Goal: Communication & Community: Ask a question

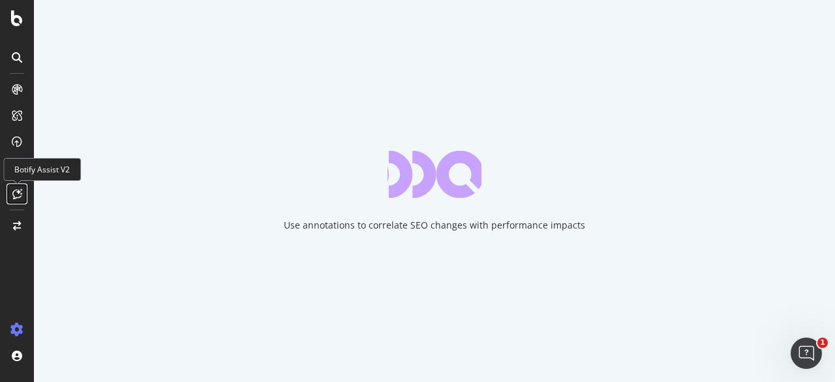
click at [14, 190] on icon at bounding box center [17, 194] width 10 height 10
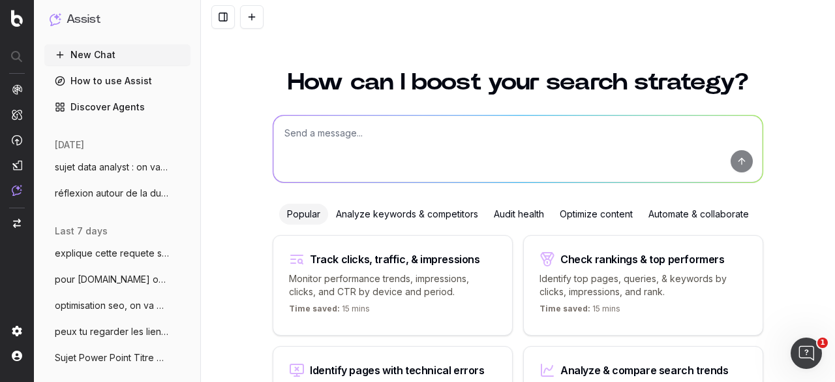
scroll to position [123, 0]
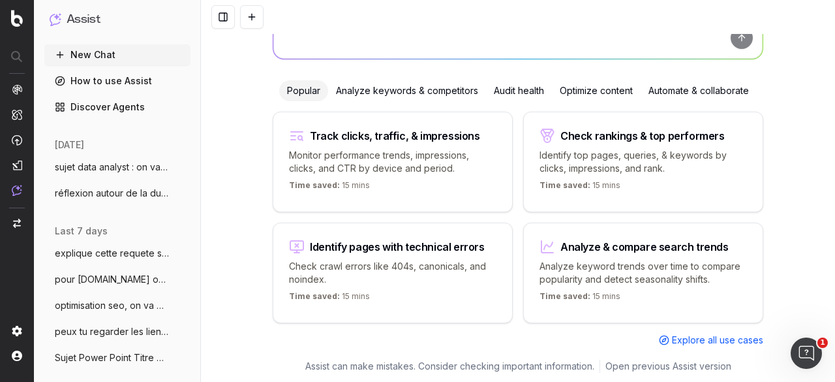
click at [104, 160] on button "sujet data analyst : on va faire un rap" at bounding box center [117, 167] width 146 height 21
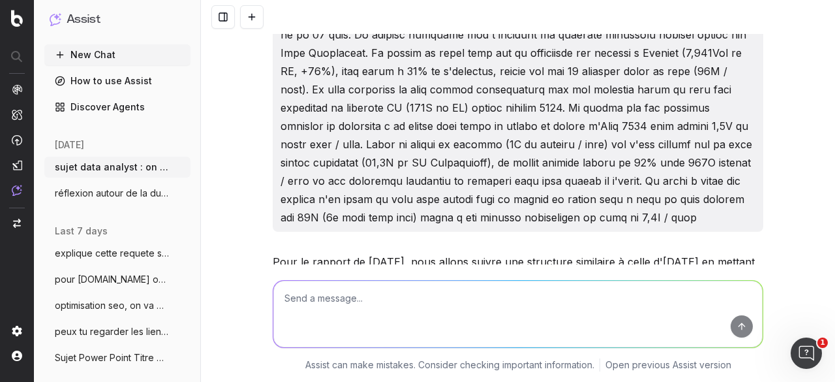
click at [317, 302] on textarea at bounding box center [517, 314] width 489 height 67
paste textarea "Pages vues Réel 2024 Réel 2025 [DATE] 396 1 457 [DATE] 392 1 364 [DATE] 427 1 4…"
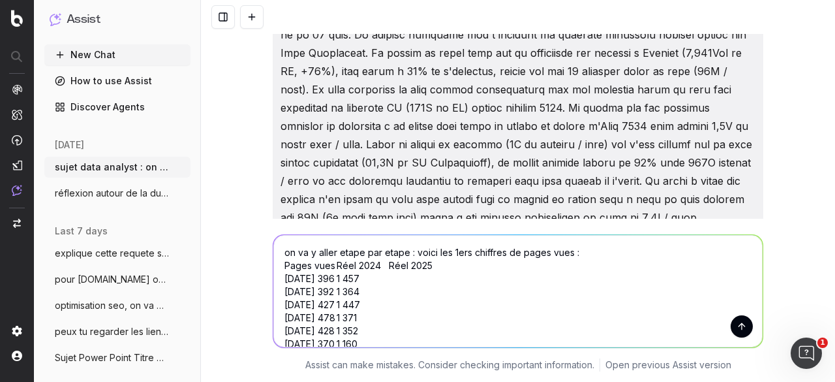
click at [565, 251] on textarea "on va y aller etape par etape : voici les 1ers chiffres de pages vues : Pages v…" at bounding box center [517, 291] width 489 height 112
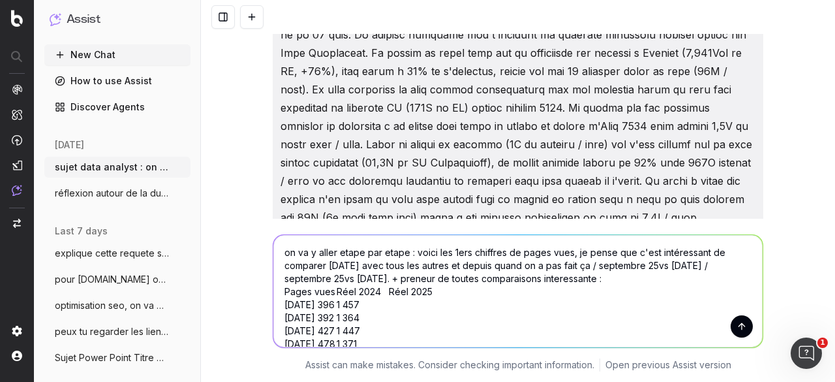
type textarea "on va y aller etape par etape : voici les 1ers chiffres de pages vues, je pense…"
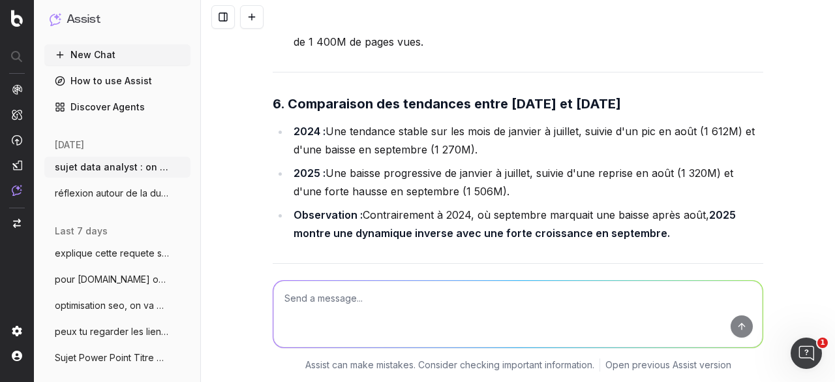
scroll to position [3981, 0]
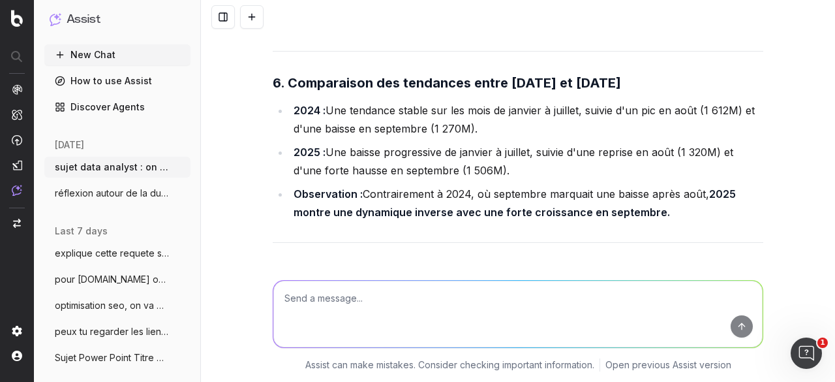
drag, startPoint x: 288, startPoint y: 147, endPoint x: 508, endPoint y: 166, distance: 220.8
click at [508, 166] on li "2025 : Une baisse progressive de janvier à juillet, suivie d'une reprise en aoû…" at bounding box center [527, 161] width 474 height 37
copy li "2025 : Une baisse progressive de janvier à juillet, suivie d'une reprise en aoû…"
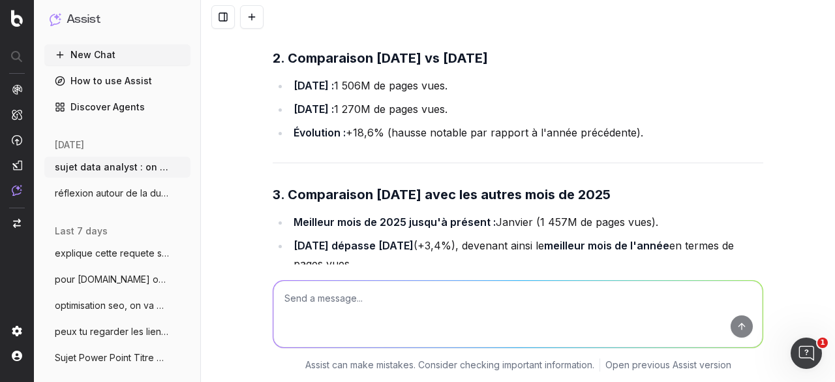
scroll to position [3655, 0]
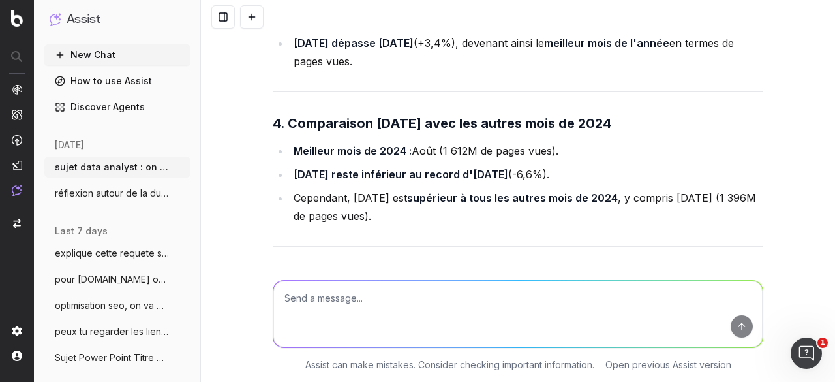
click at [370, 303] on textarea at bounding box center [517, 314] width 489 height 67
paste textarea "Pages vue articles gratuit Réel 2024 Réel 2025 janvier 119 091 865 131 160 499 …"
type textarea "pour pages vues articles gratuits : Pages vue articles gratuit Réel 2024 Réel 2…"
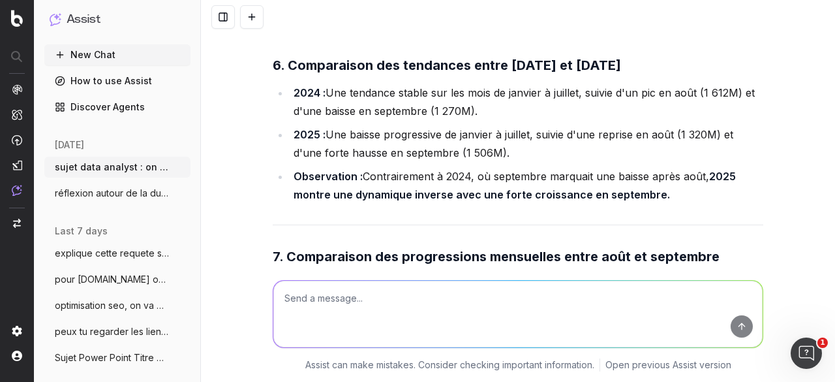
scroll to position [3981, 0]
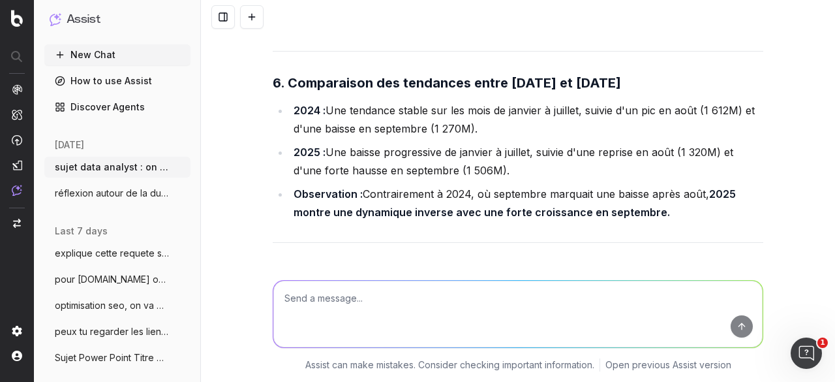
click at [499, 163] on li "2025 : Une baisse progressive de janvier à juillet, suivie d'une reprise en aoû…" at bounding box center [527, 161] width 474 height 37
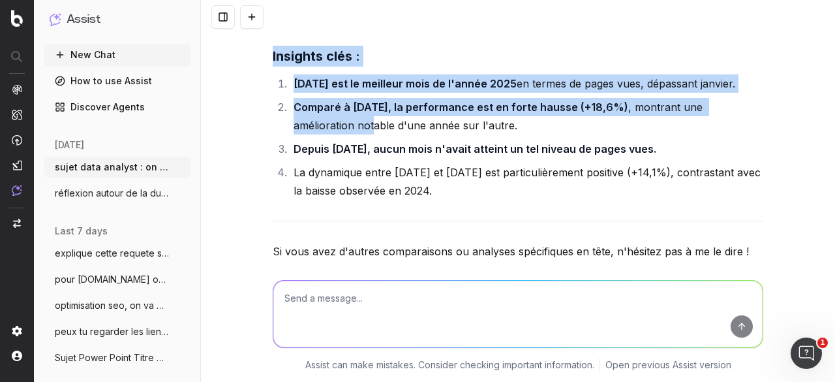
scroll to position [4373, 0]
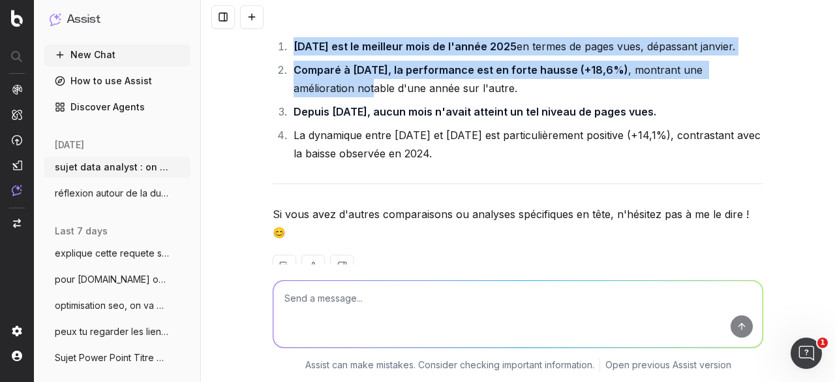
drag, startPoint x: 264, startPoint y: 99, endPoint x: 478, endPoint y: 179, distance: 228.8
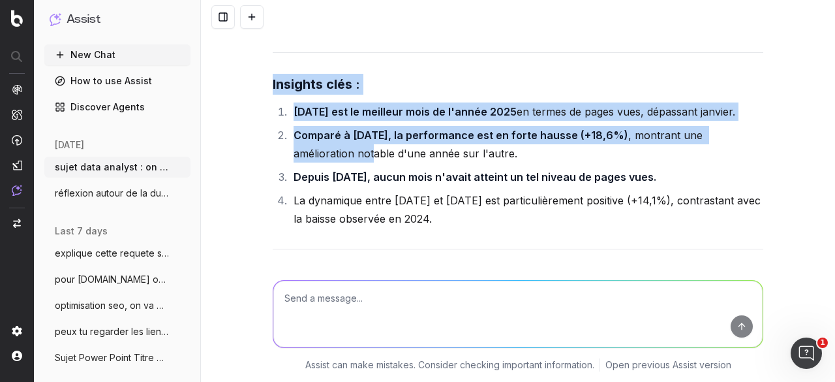
copy div "Insights clés : [DATE] est le meilleur mois de l'année 2025 en termes de pages …"
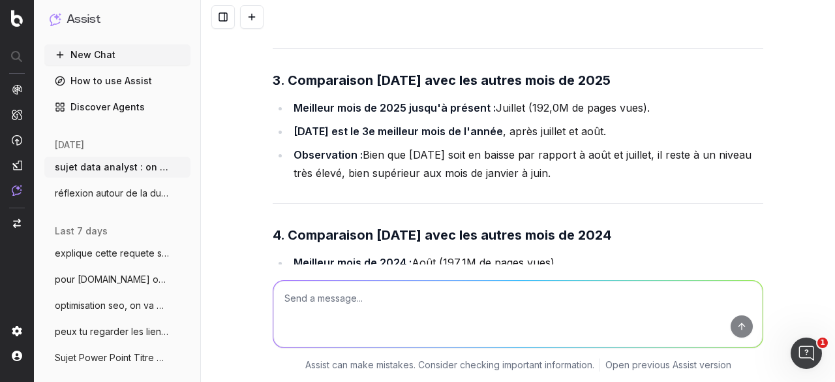
scroll to position [5221, 0]
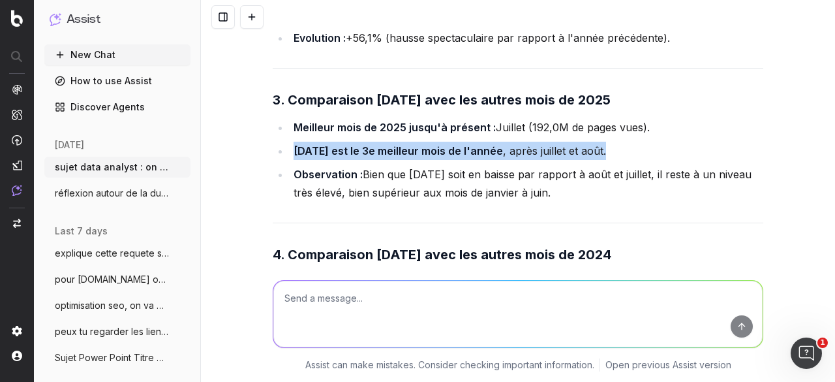
drag, startPoint x: 291, startPoint y: 181, endPoint x: 653, endPoint y: 182, distance: 361.6
click at [653, 160] on li "[DATE] est le 3e meilleur mois de l'année , après juillet et août." at bounding box center [527, 151] width 474 height 18
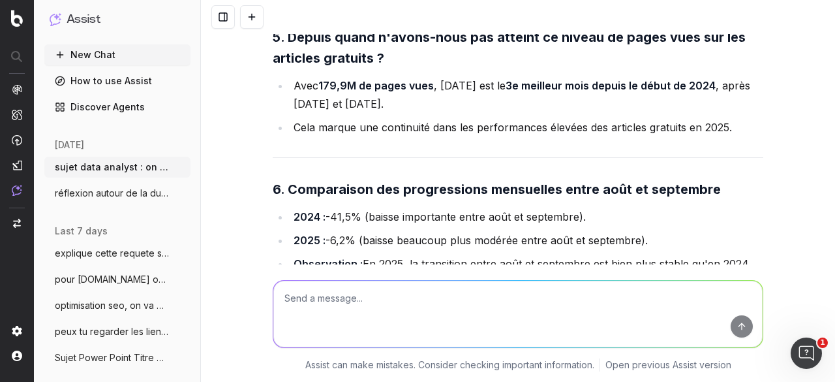
scroll to position [5613, 0]
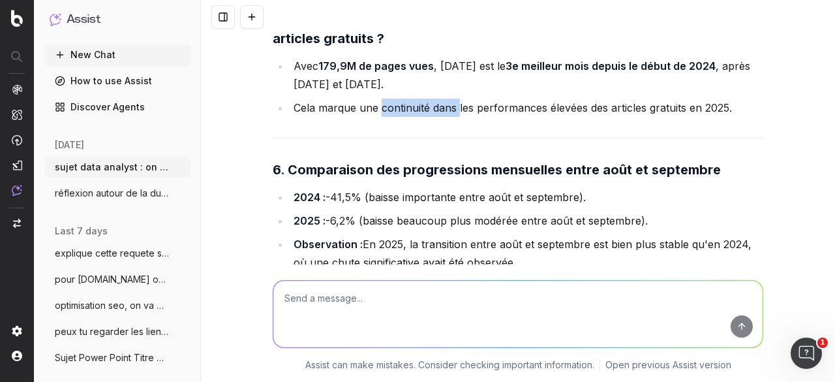
drag, startPoint x: 376, startPoint y: 136, endPoint x: 453, endPoint y: 139, distance: 77.1
click at [453, 117] on li "Cela marque une continuité dans les performances élevées des articles gratuits …" at bounding box center [527, 108] width 474 height 18
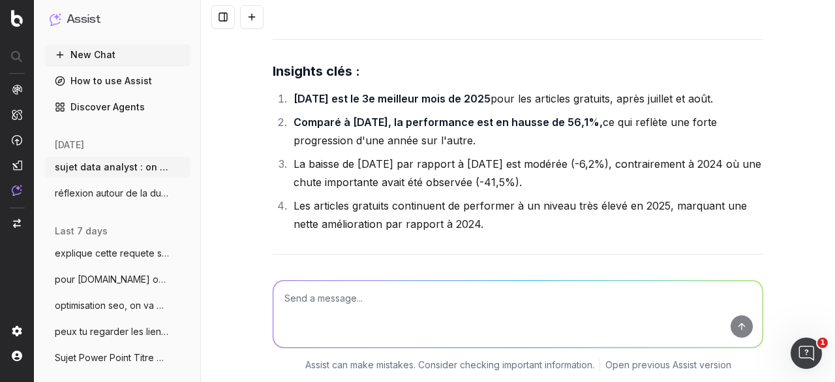
scroll to position [6069, 0]
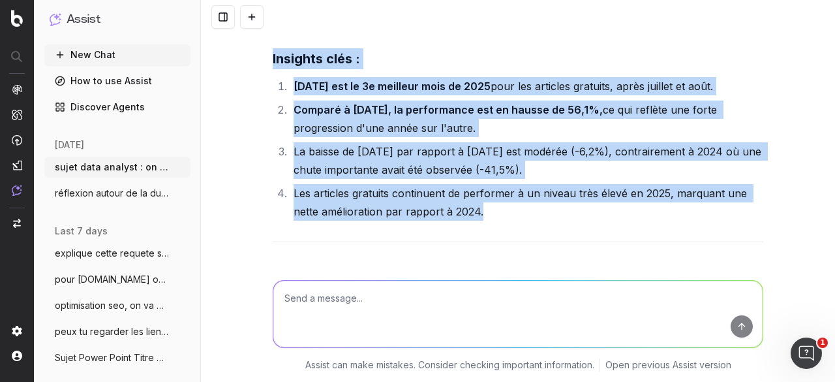
drag, startPoint x: 265, startPoint y: 89, endPoint x: 504, endPoint y: 238, distance: 282.0
copy div "Insights clés : [DATE] est le 3e meilleur mois de 2025 pour les articles gratui…"
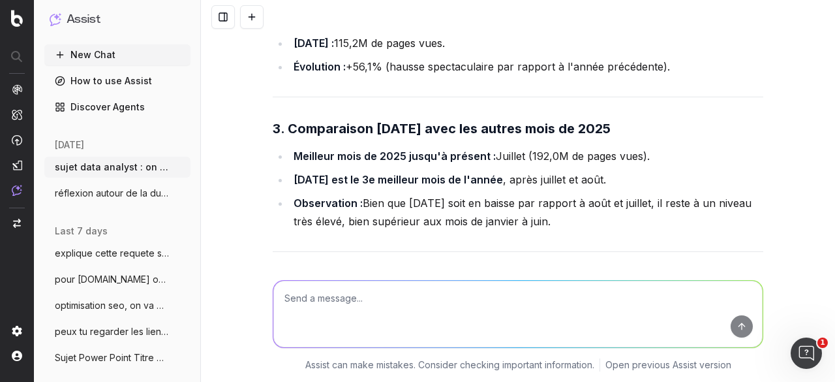
scroll to position [5221, 0]
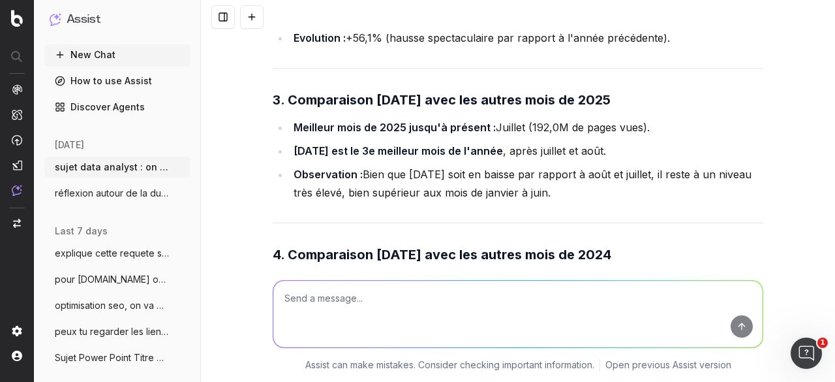
drag, startPoint x: 359, startPoint y: 202, endPoint x: 591, endPoint y: 230, distance: 233.5
click at [591, 202] on li "Observation : Bien que [DATE] soit en baisse par rapport à août et juillet, il …" at bounding box center [527, 183] width 474 height 37
copy li "Bien que [DATE] soit en baisse par rapport à août et juillet, il reste à un niv…"
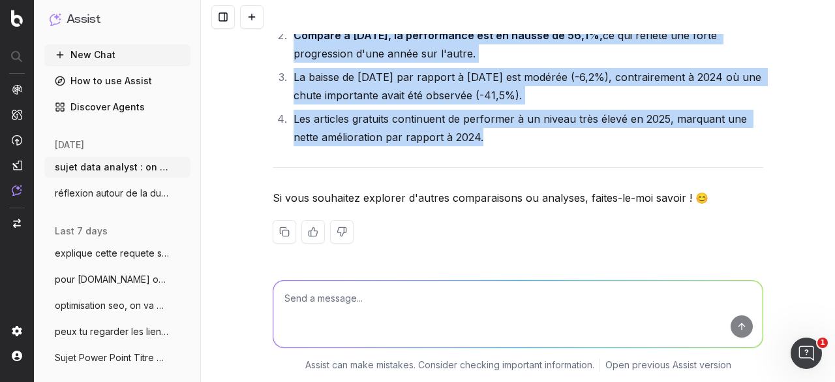
scroll to position [6174, 0]
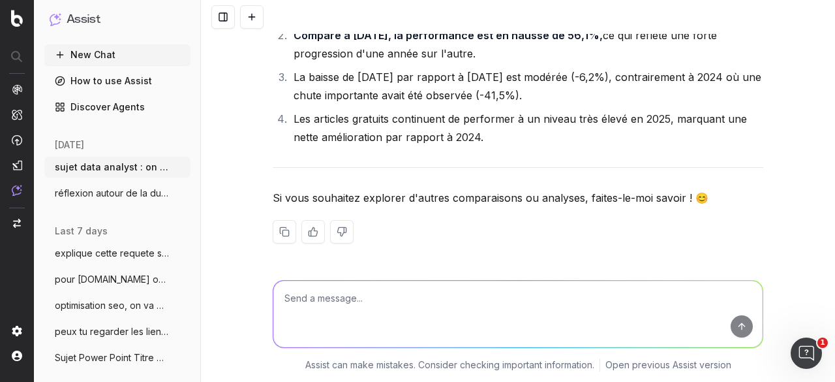
click at [367, 305] on textarea at bounding box center [517, 314] width 489 height 67
paste textarea "Vidéos vues Réel 2024 Réel 2025 [DATE],2 53,341 [DATE],5 42,462 [DATE] 46,479 […"
type textarea "pour les vidéos vues : Vidéos vues Réel 2024 Réel 2025 [DATE],2 53,341 [DATE],5…"
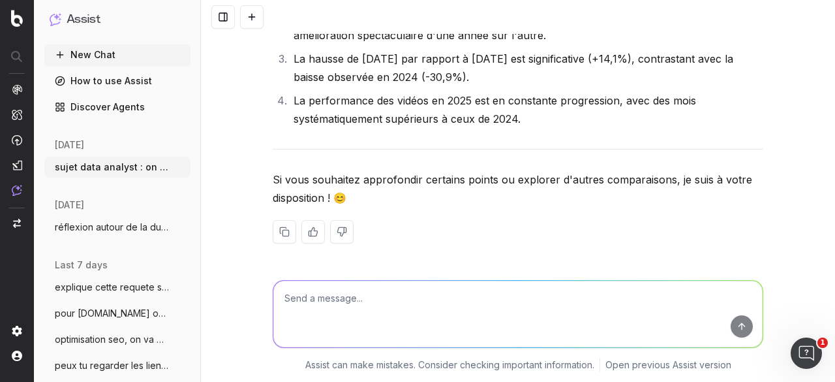
scroll to position [7859, 0]
click at [442, 307] on textarea at bounding box center [517, 314] width 489 height 67
click at [638, 302] on textarea "pour info ce mois a été porte par le ballon d'or, parle du pic le 22 septemebre…" at bounding box center [517, 314] width 489 height 67
paste textarea
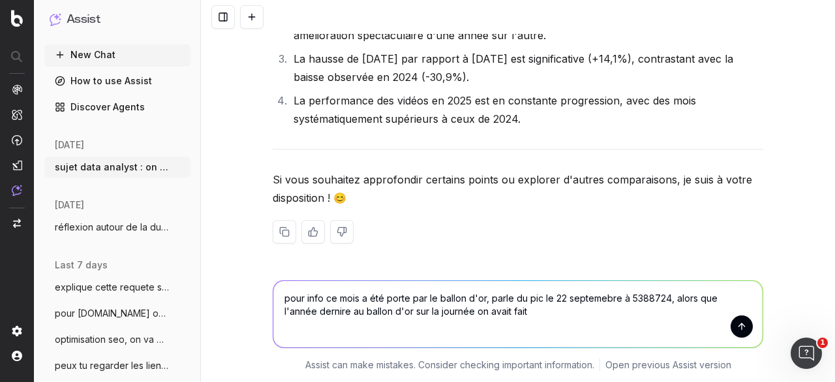
paste textarea "4,108,355"
type textarea "pour info ce mois a été porte par le ballon d'or, parle du pic le 22 septemebre…"
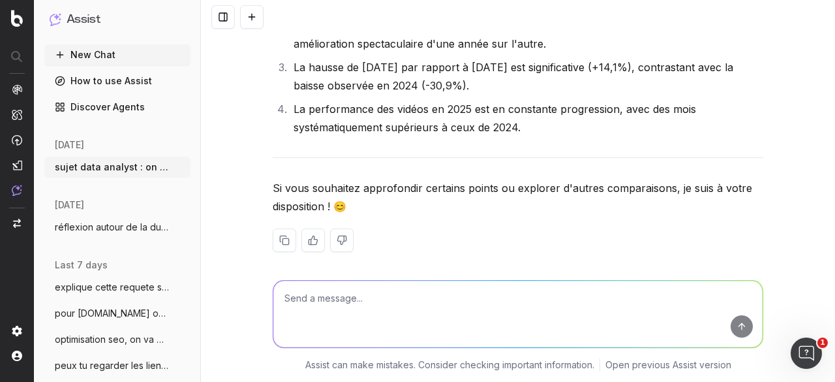
scroll to position [7749, 0]
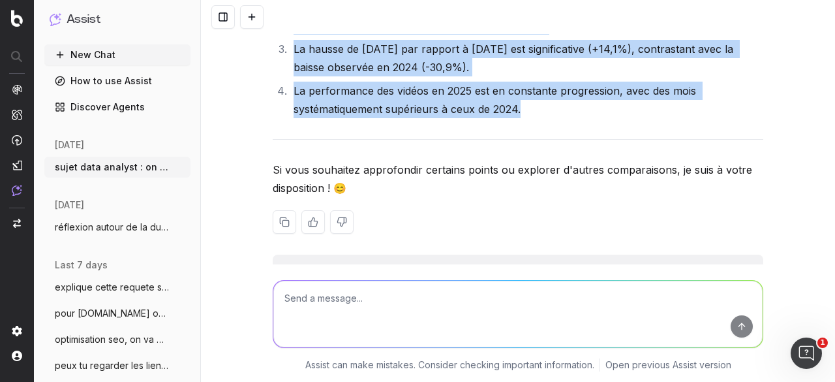
drag, startPoint x: 270, startPoint y: 63, endPoint x: 554, endPoint y: 226, distance: 328.3
copy div "Insights clés : [DATE] est le meilleur mois depuis le début de 2024 pour les vi…"
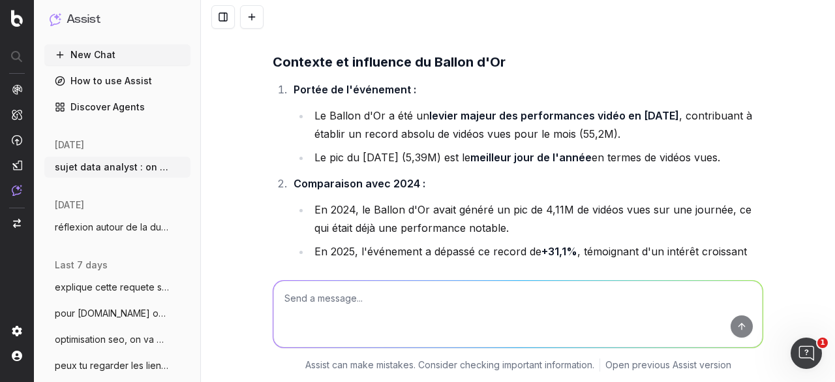
scroll to position [8206, 0]
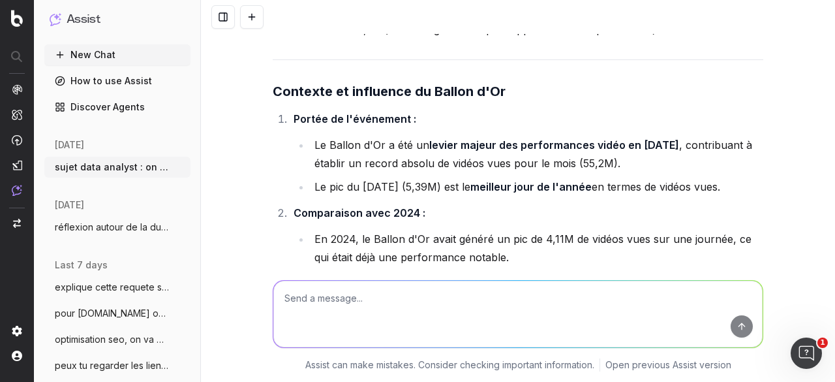
drag, startPoint x: 288, startPoint y: 102, endPoint x: 705, endPoint y: 131, distance: 418.7
click at [705, 39] on ul "Pic de vidéos vues le [DATE] : 5 388 724 vidéos vues . Comparaison avec le Ball…" at bounding box center [518, 5] width 491 height 65
copy ul "Pic de vidéos vues le [DATE] : 5 388 724 vidéos vues . Comparaison avec le Ball…"
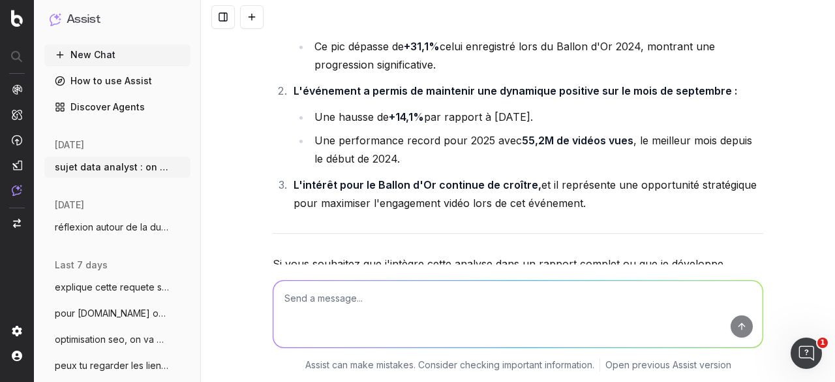
scroll to position [8794, 0]
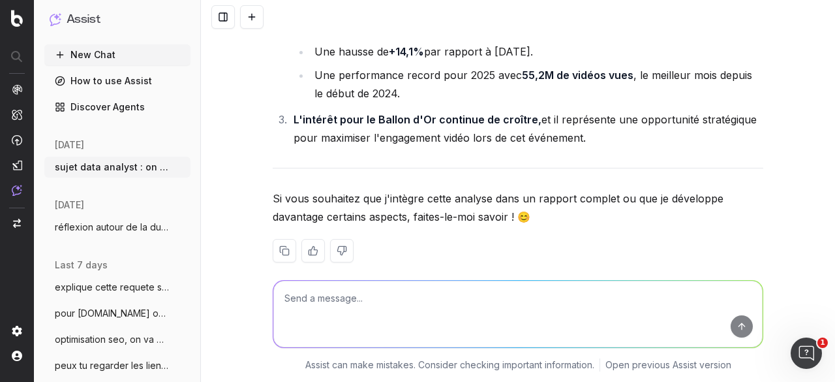
drag, startPoint x: 456, startPoint y: 135, endPoint x: 303, endPoint y: 116, distance: 153.2
copy li "Ce pic dépasse de +31,1% celui enregistré lors du Ballon d'Or 2024, montrant un…"
click at [377, 297] on textarea at bounding box center [517, 314] width 489 height 67
paste textarea "Visites avec pages Réel 2024 Réel 2025 janvier 225 152 777 février 218 333 712 …"
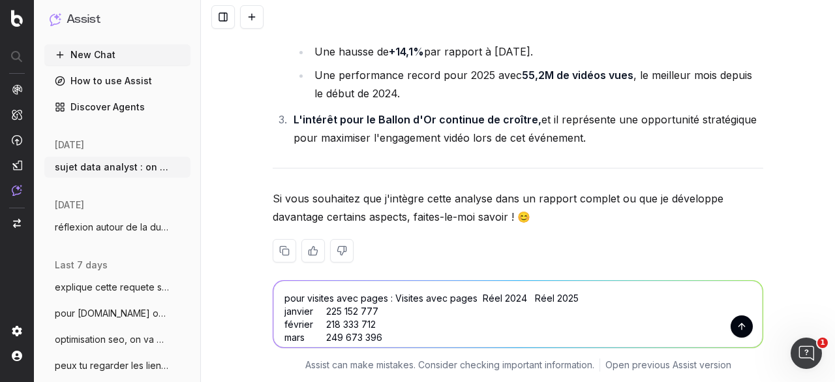
scroll to position [81, 0]
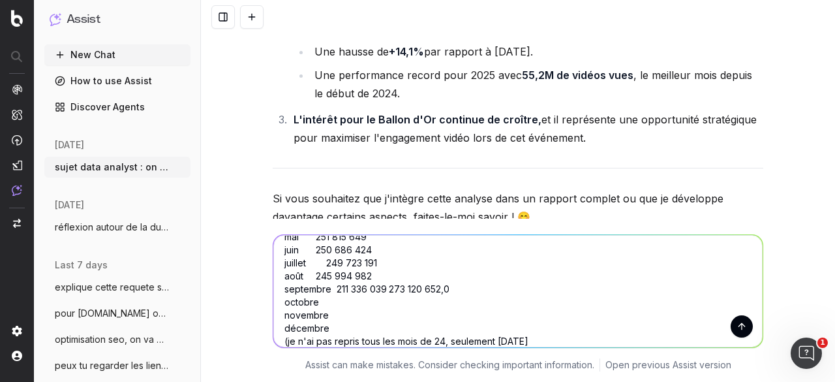
type textarea "pour visites avec pages : Visites avec pages Réel 2024 Réel 2025 janvier 225 15…"
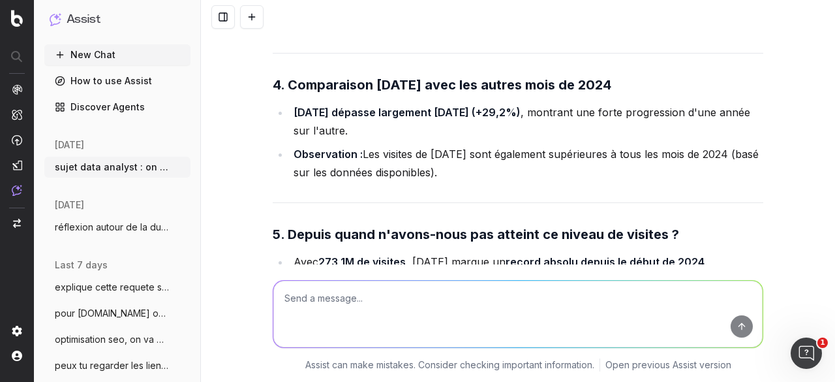
scroll to position [9707, 0]
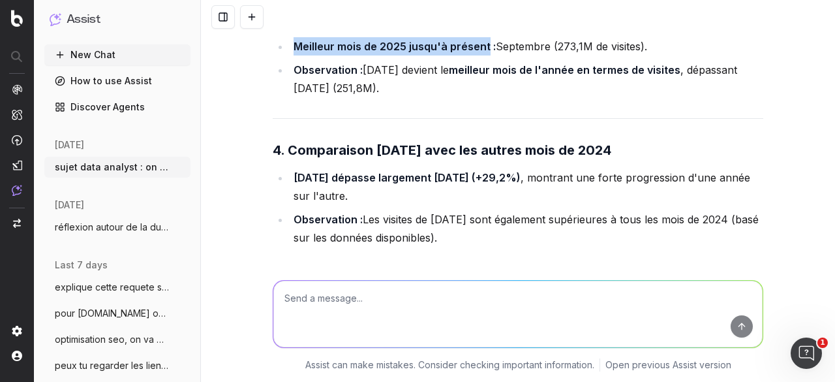
drag, startPoint x: 289, startPoint y: 179, endPoint x: 480, endPoint y: 183, distance: 191.2
click at [480, 53] on strong "Meilleur mois de 2025 jusqu'à présent :" at bounding box center [395, 46] width 202 height 13
copy strong "Meilleur mois de 2025 jusqu'à présent"
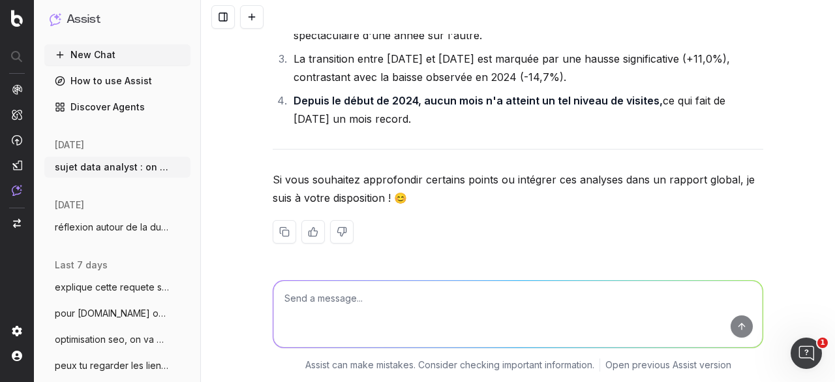
scroll to position [10653, 0]
click at [444, 305] on textarea at bounding box center [517, 314] width 489 height 67
paste textarea "• Un nombre de visites relativement stable (-1% vs. [DATE]), à 247M de visites,…"
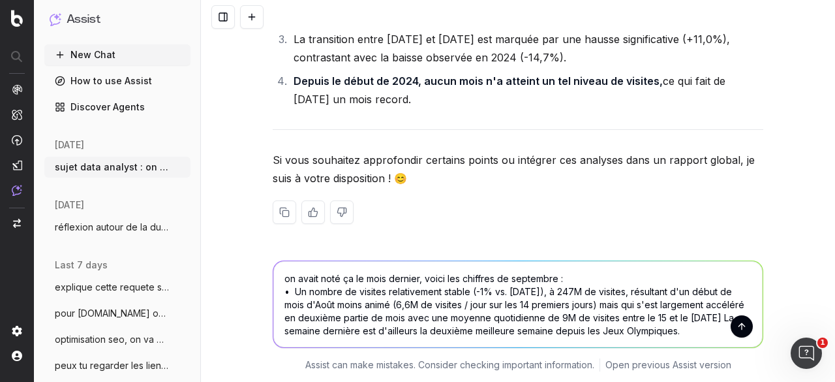
drag, startPoint x: 420, startPoint y: 273, endPoint x: 563, endPoint y: 277, distance: 142.3
click at [563, 277] on textarea "on avait noté ça le mois dernier, voici les chiffres de septembre : • Un nombre…" at bounding box center [517, 304] width 489 height 86
click at [696, 330] on textarea "on avait noté ça le mois dernier, • Un nombre de visites relativement stable (-…" at bounding box center [517, 304] width 489 height 86
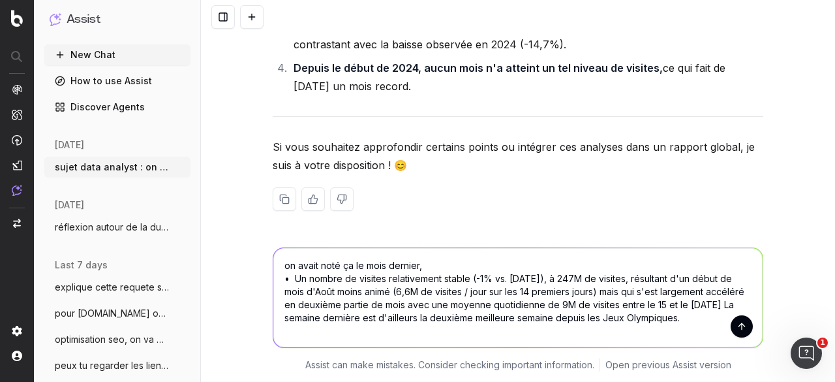
paste textarea "voici les chiffres de septembre :"
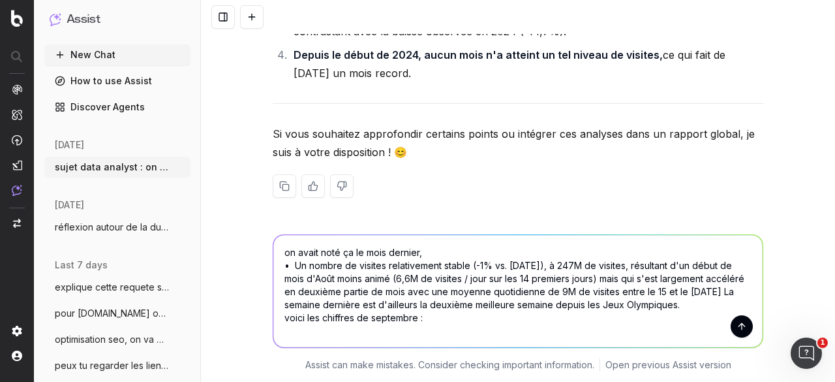
paste textarea "[DATE] 8 550 753 [DATE] 9 926 011 [DATE] 6 938 621 [DATE] 9 408 958 [DATE] 6 98…"
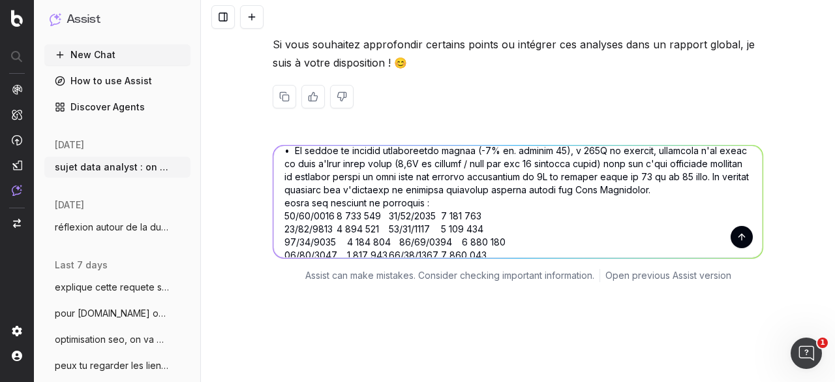
scroll to position [0, 0]
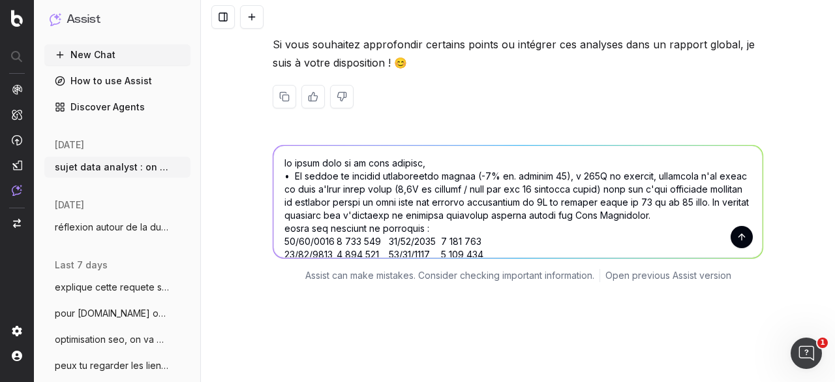
click at [409, 258] on textarea at bounding box center [517, 202] width 489 height 112
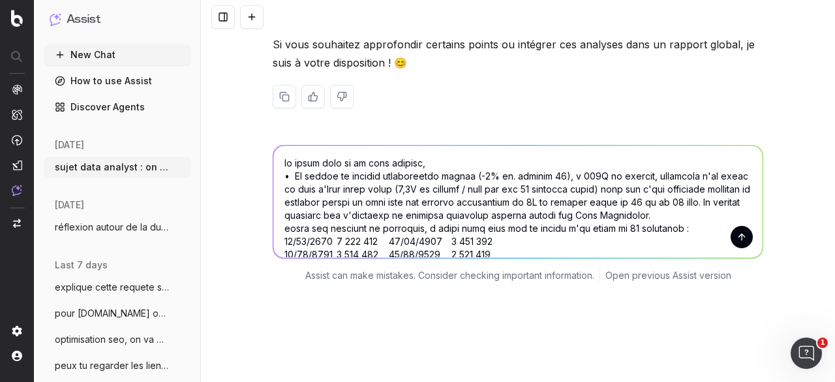
click at [409, 258] on textarea at bounding box center [517, 202] width 489 height 112
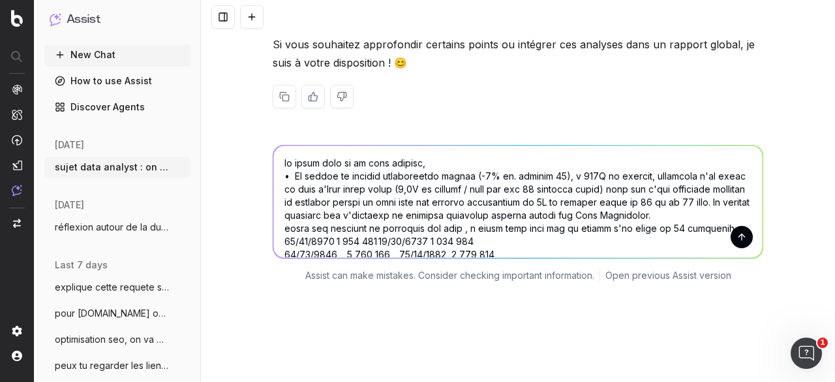
type textarea "lo ipsum dolo si am cons adipisc, • El seddoe te incidid utlaboreetdo magnaa (-…"
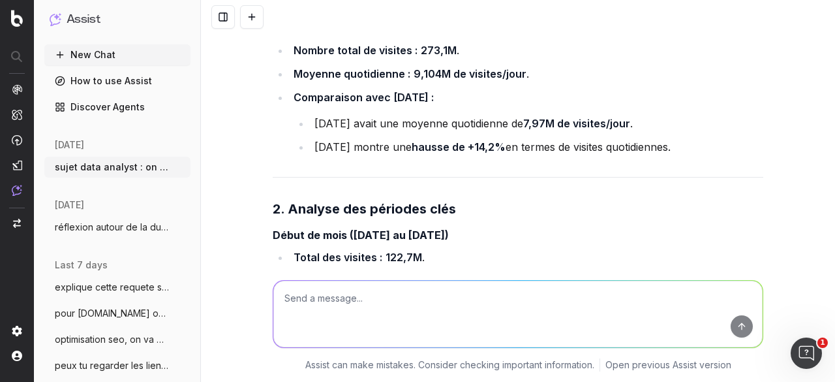
scroll to position [11418, 0]
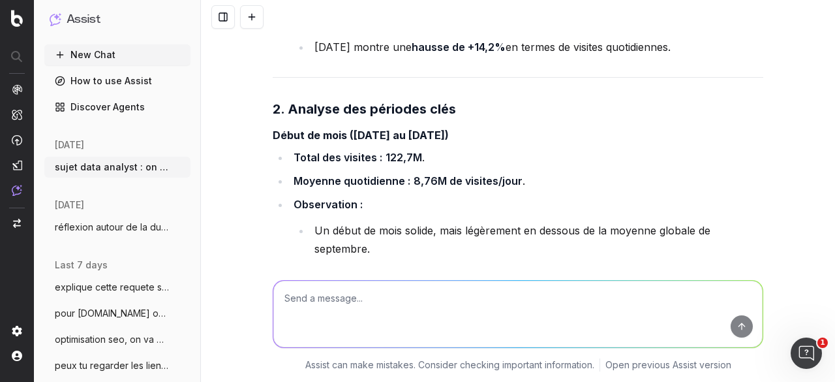
drag, startPoint x: 538, startPoint y: 156, endPoint x: 641, endPoint y: 155, distance: 103.1
click at [641, 33] on li "[DATE] avait une moyenne quotidienne de 7,97M de visites/jour ." at bounding box center [537, 23] width 453 height 18
copy strong "7,97M de visites/jour"
drag, startPoint x: 456, startPoint y: 179, endPoint x: 544, endPoint y: 181, distance: 88.8
click at [506, 54] on strong "hausse de +14,2%" at bounding box center [459, 46] width 94 height 13
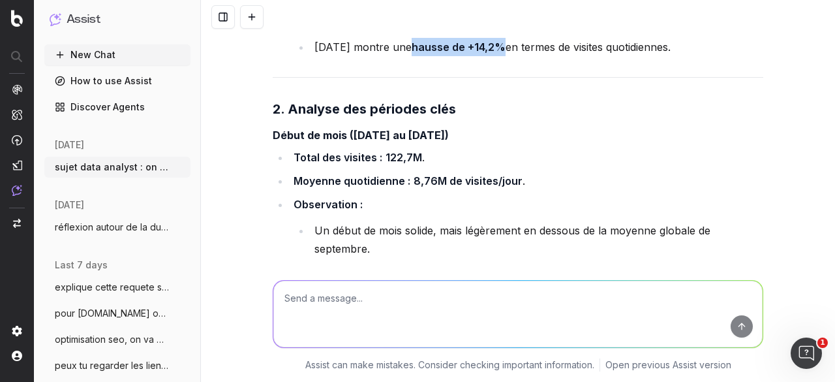
copy strong "hausse de +14,2%"
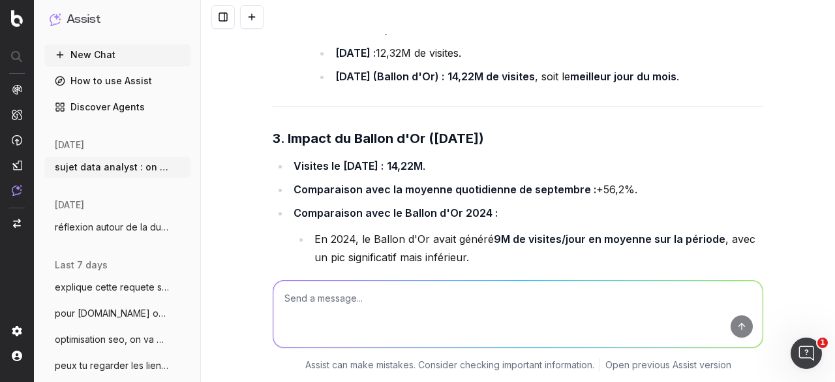
scroll to position [11941, 0]
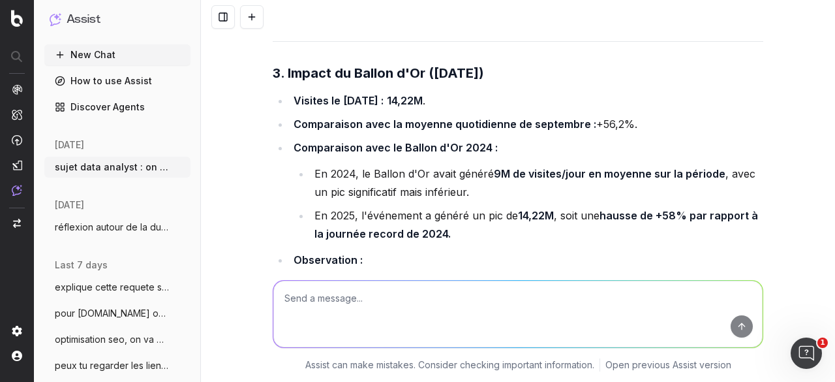
drag, startPoint x: 328, startPoint y: 145, endPoint x: 711, endPoint y: 151, distance: 383.8
click at [711, 20] on li "[DATE] (Ballon d'Or) : 14,22M de visites , soit le meilleur jour du mois ." at bounding box center [548, 11] width 432 height 18
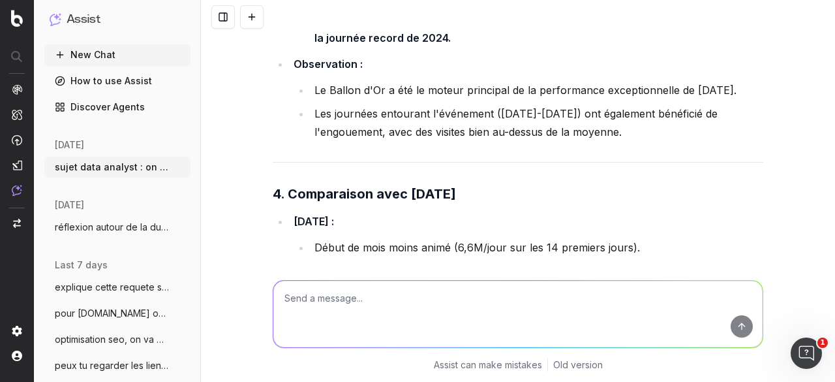
scroll to position [12137, 0]
